Goal: Information Seeking & Learning: Check status

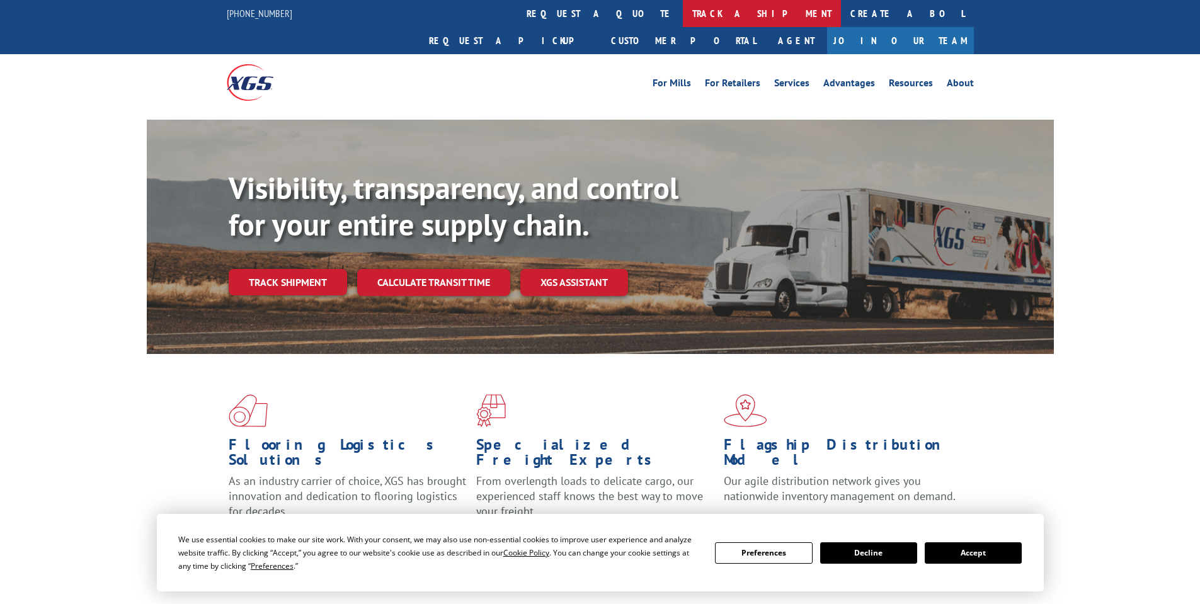
click at [683, 21] on link "track a shipment" at bounding box center [762, 13] width 158 height 27
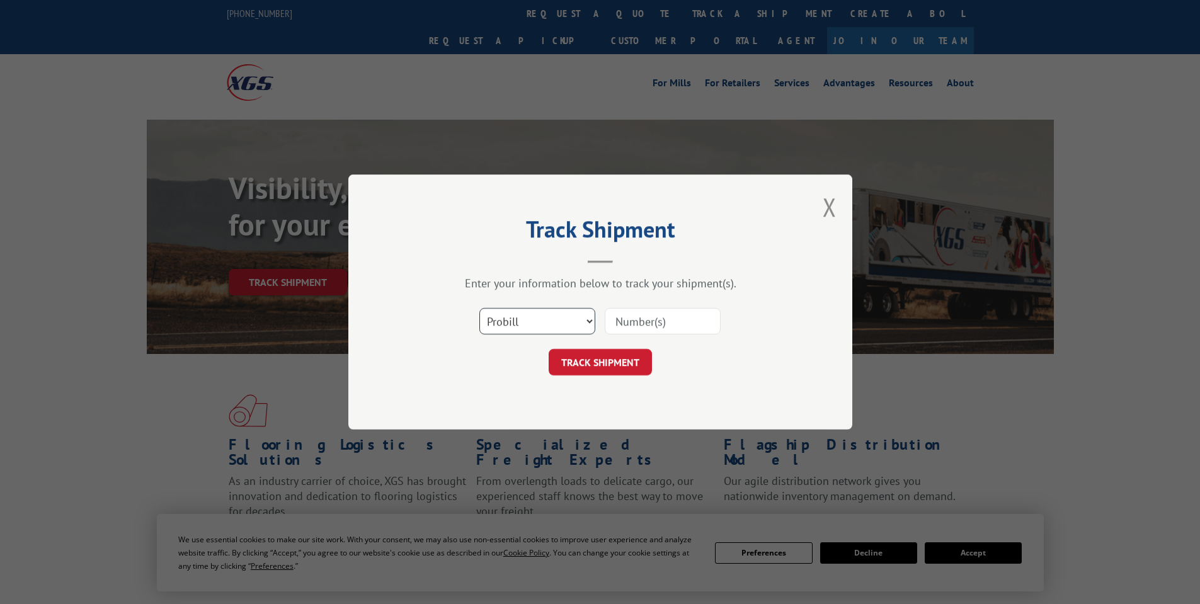
click at [566, 330] on select "Select category... Probill BOL PO" at bounding box center [537, 321] width 116 height 26
select select "bol"
click at [479, 308] on select "Select category... Probill BOL PO" at bounding box center [537, 321] width 116 height 26
click at [654, 324] on input at bounding box center [663, 321] width 116 height 26
paste input "484758"
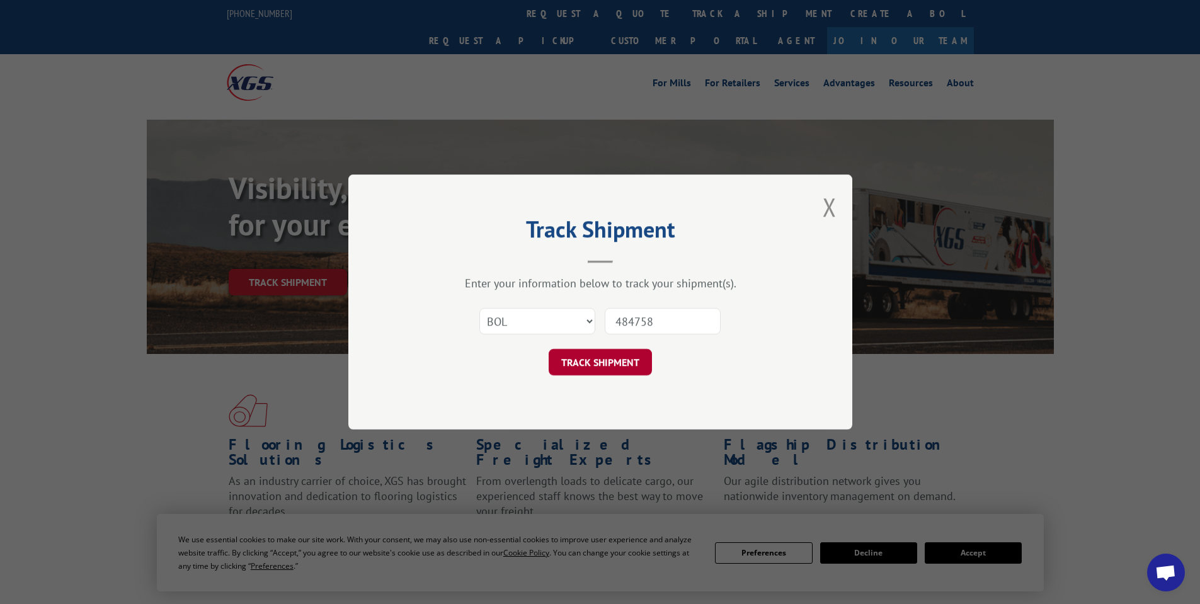
type input "484758"
click at [632, 360] on button "TRACK SHIPMENT" at bounding box center [600, 362] width 103 height 26
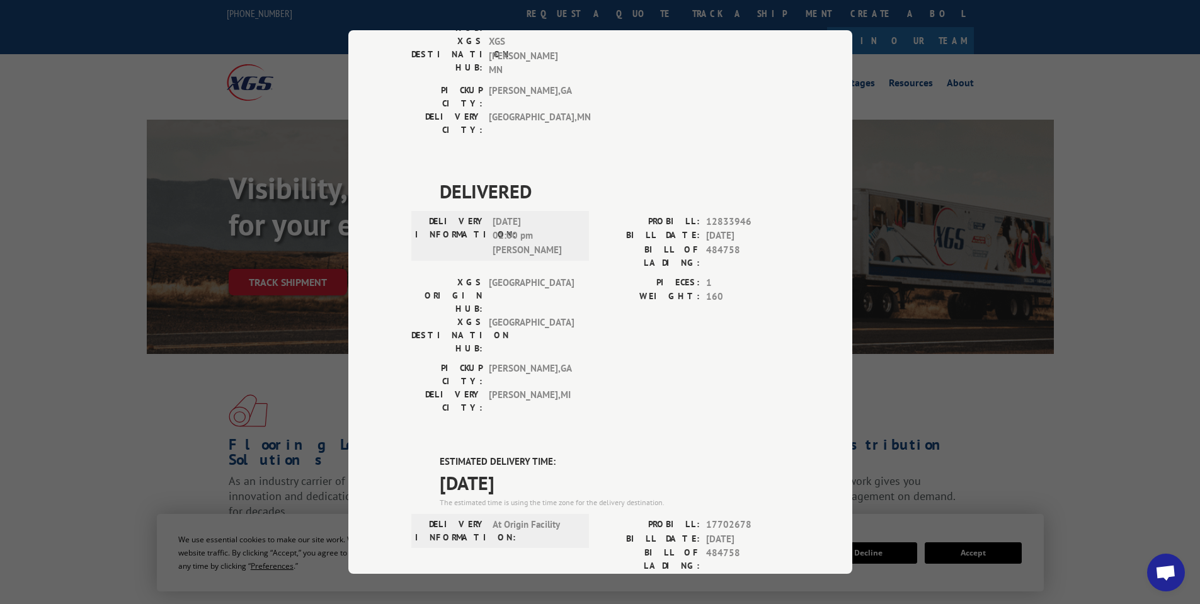
scroll to position [252, 0]
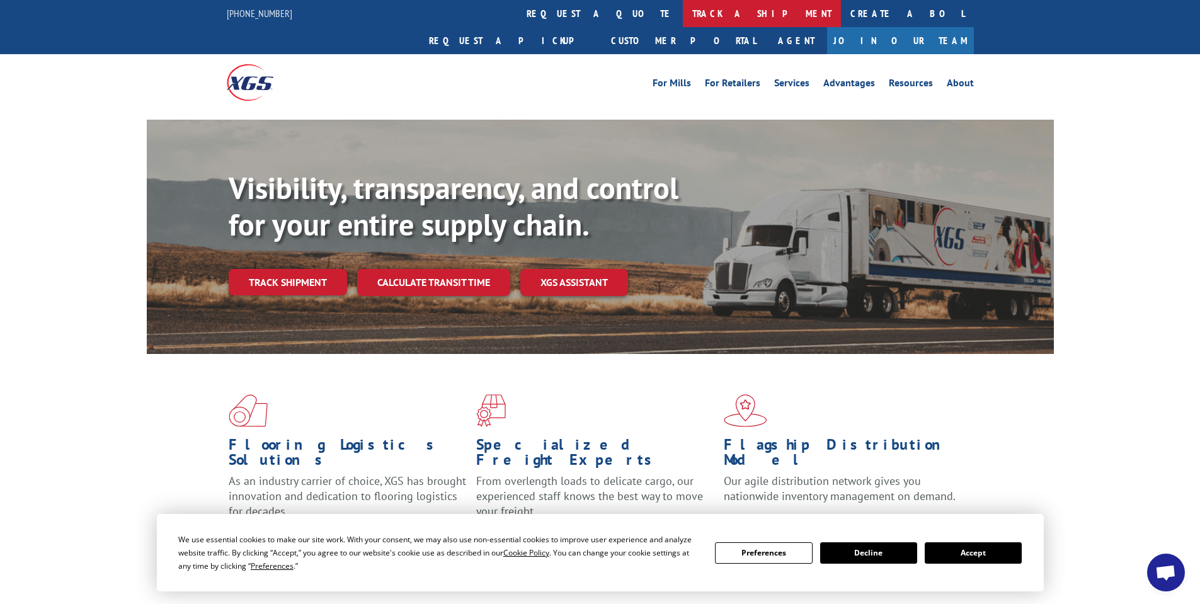
click at [683, 19] on link "track a shipment" at bounding box center [762, 13] width 158 height 27
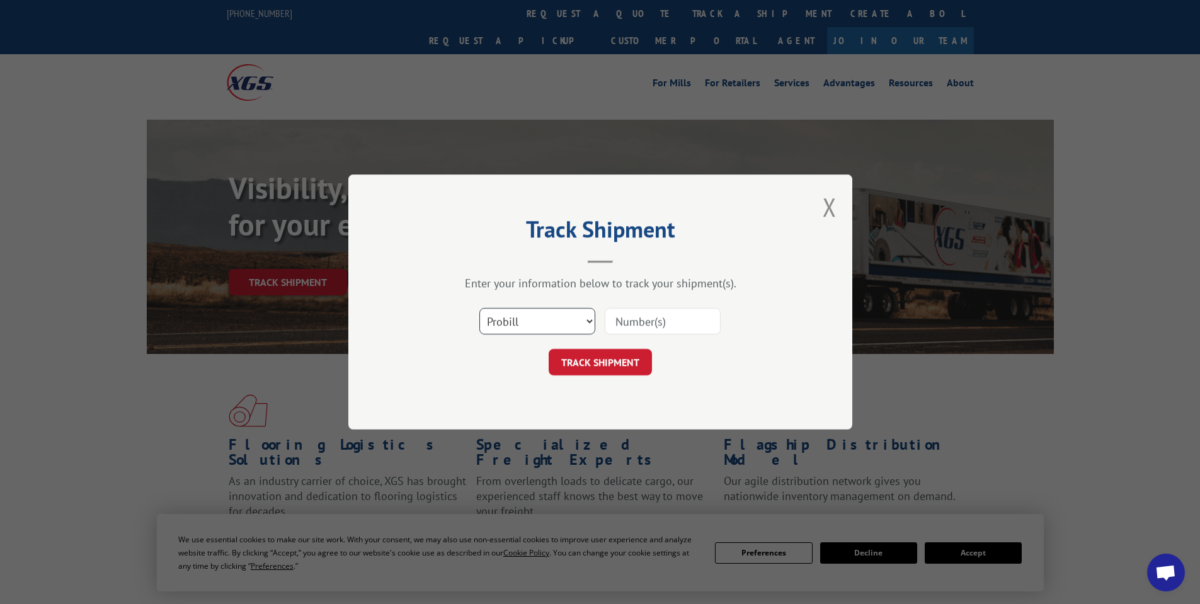
click at [529, 321] on select "Select category... Probill BOL PO" at bounding box center [537, 321] width 116 height 26
select select "bol"
click at [479, 308] on select "Select category... Probill BOL PO" at bounding box center [537, 321] width 116 height 26
click at [667, 321] on input at bounding box center [663, 321] width 116 height 26
paste input "483569"
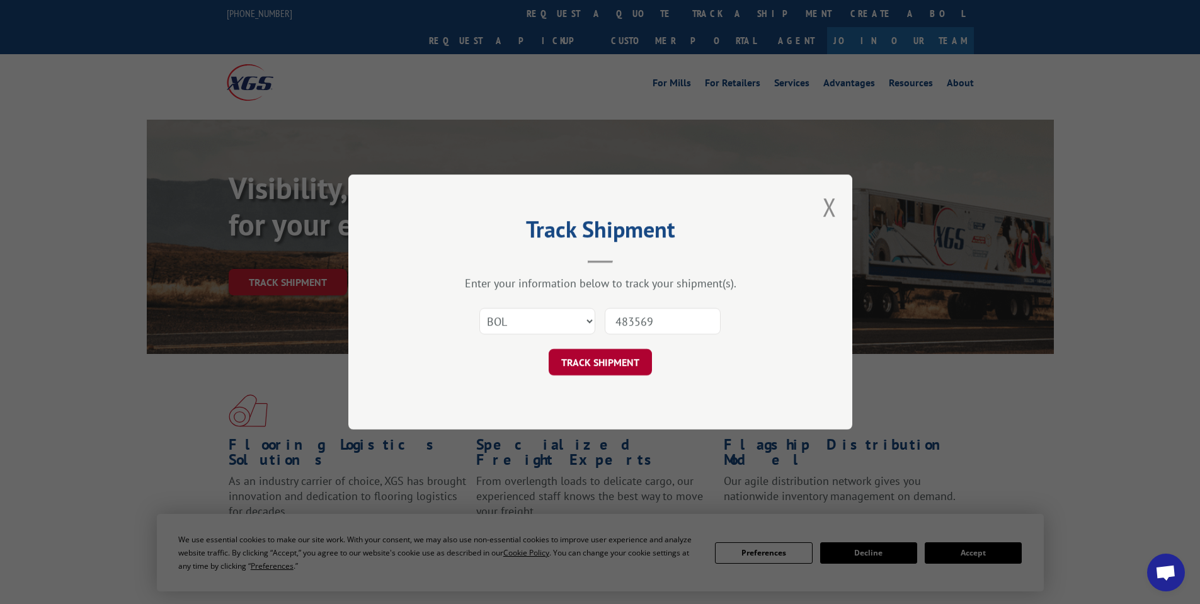
type input "483569"
click at [629, 363] on button "TRACK SHIPMENT" at bounding box center [600, 362] width 103 height 26
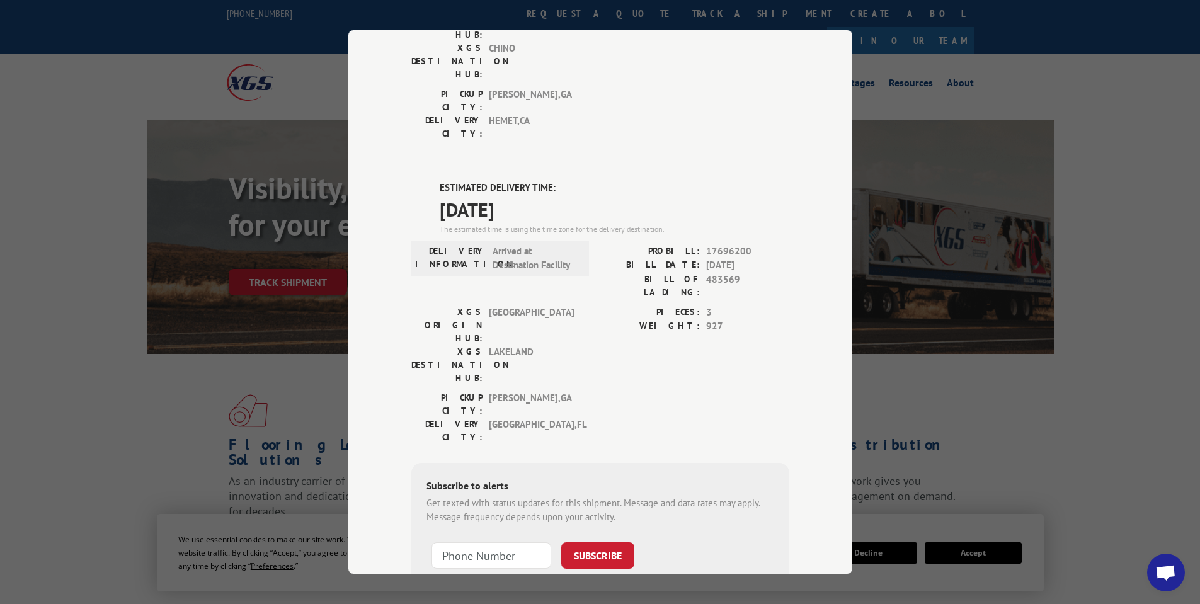
scroll to position [229, 0]
click at [978, 381] on div "Track Shipment DELIVERED DELIVERY INFORMATION: [DATE] 09:11 am [PERSON_NAME]: 1…" at bounding box center [600, 302] width 1200 height 604
